Goal: Task Accomplishment & Management: Use online tool/utility

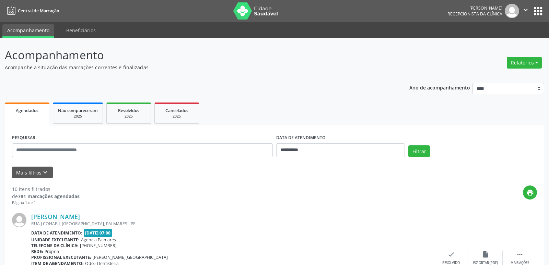
click at [531, 60] on button "Relatórios" at bounding box center [523, 63] width 35 height 12
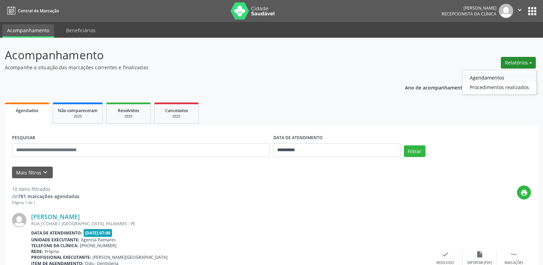
click at [494, 76] on link "Agendamentos" at bounding box center [500, 78] width 74 height 10
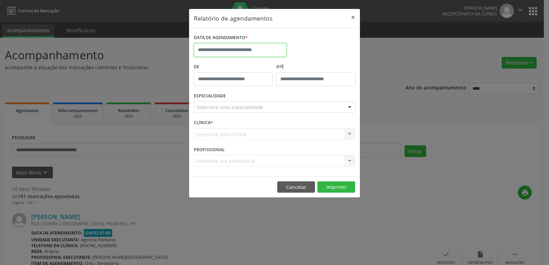
click at [256, 52] on input "text" at bounding box center [240, 50] width 93 height 14
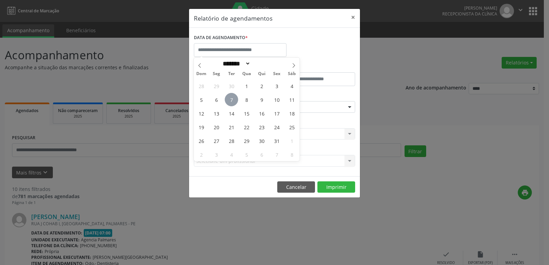
click at [231, 100] on span "7" at bounding box center [231, 99] width 13 height 13
type input "**********"
click at [231, 100] on span "7" at bounding box center [231, 99] width 13 height 13
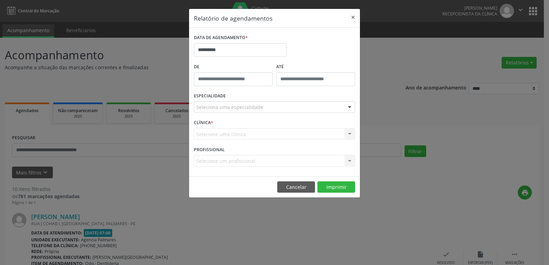
click at [341, 108] on div "Seleciona uma especialidade" at bounding box center [274, 107] width 161 height 12
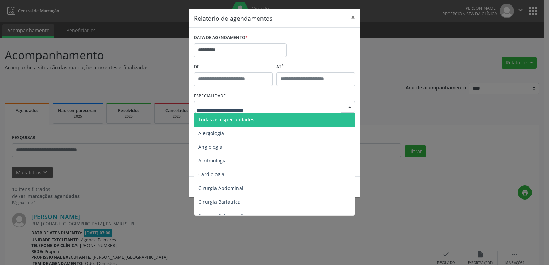
click at [252, 119] on span "Todas as especialidades" at bounding box center [274, 120] width 161 height 14
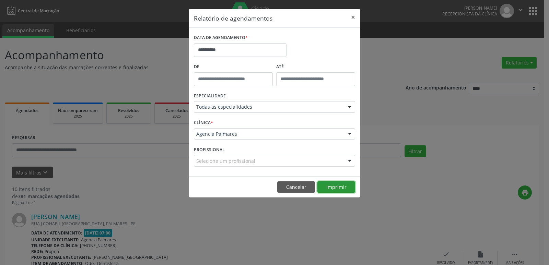
click at [332, 187] on button "Imprimir" at bounding box center [336, 187] width 38 height 12
